Goal: Task Accomplishment & Management: Complete application form

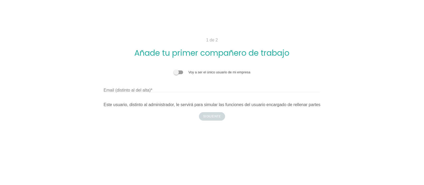
click at [177, 71] on span at bounding box center [179, 73] width 10 height 4
click at [174, 70] on input "checkbox" at bounding box center [174, 70] width 0 height 0
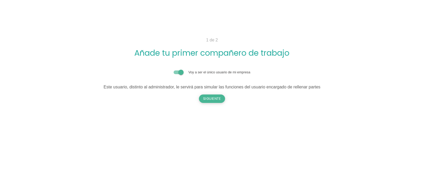
click at [217, 98] on button "Siguiente" at bounding box center [212, 99] width 26 height 8
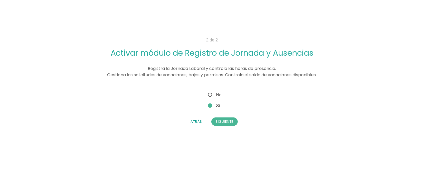
click at [213, 94] on span "No" at bounding box center [214, 95] width 15 height 7
click at [210, 94] on input "No" at bounding box center [208, 93] width 3 height 3
radio input "true"
click at [222, 120] on button "Siguiente" at bounding box center [225, 122] width 26 height 8
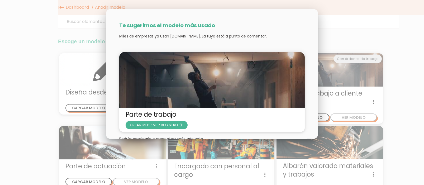
click at [375, 108] on div at bounding box center [212, 69] width 424 height 231
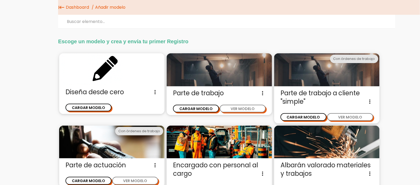
click at [69, 5] on link "Dashboard" at bounding box center [77, 7] width 26 height 15
